Goal: Navigation & Orientation: Find specific page/section

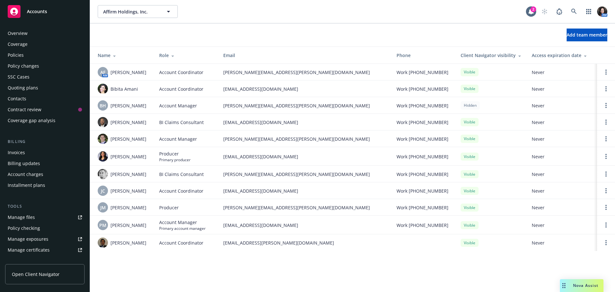
scroll to position [147, 0]
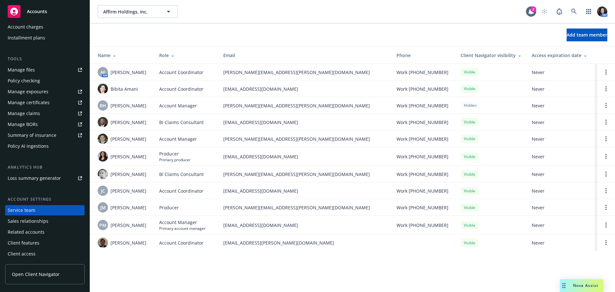
click at [36, 9] on span "Accounts" at bounding box center [37, 11] width 20 height 5
